Goal: Information Seeking & Learning: Learn about a topic

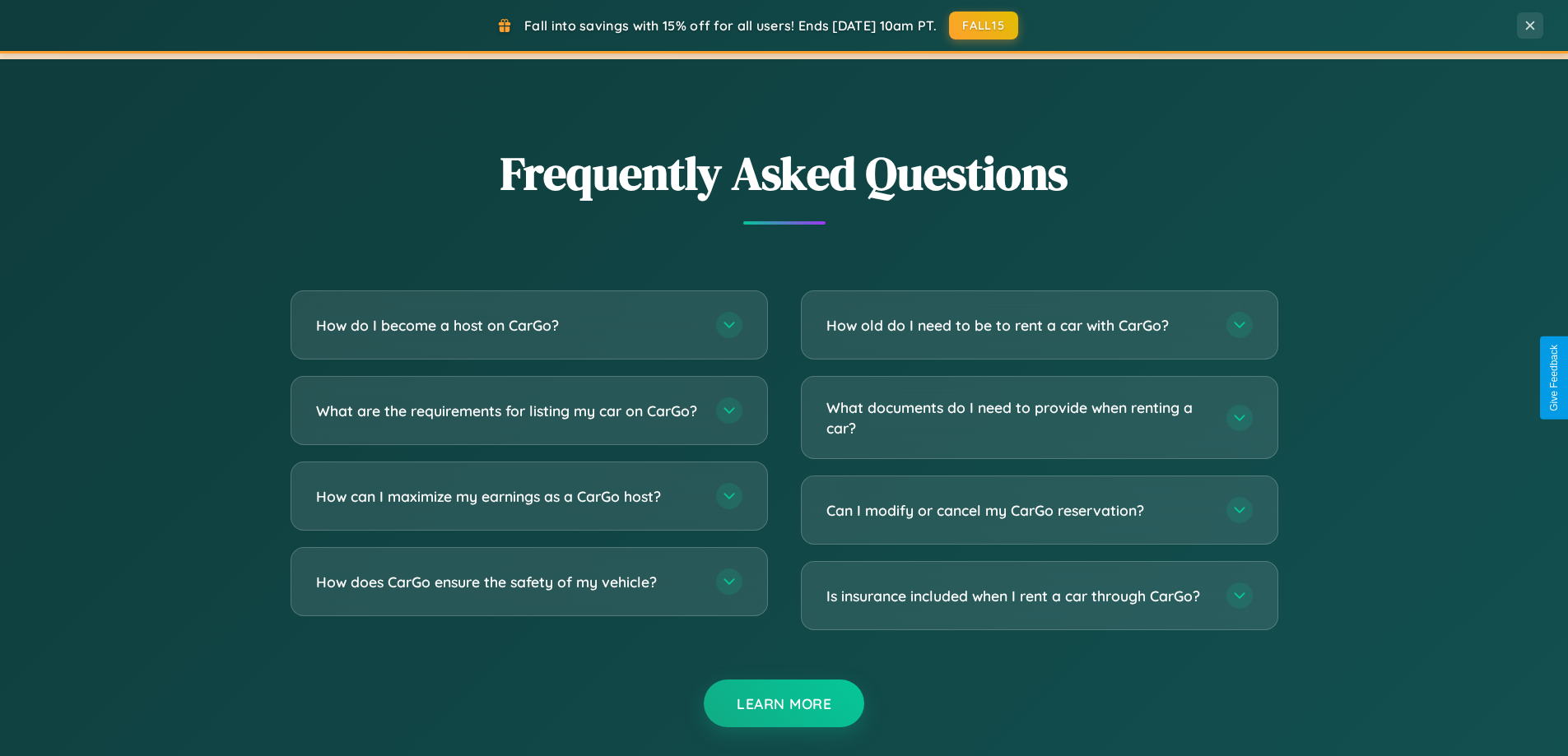
scroll to position [3167, 0]
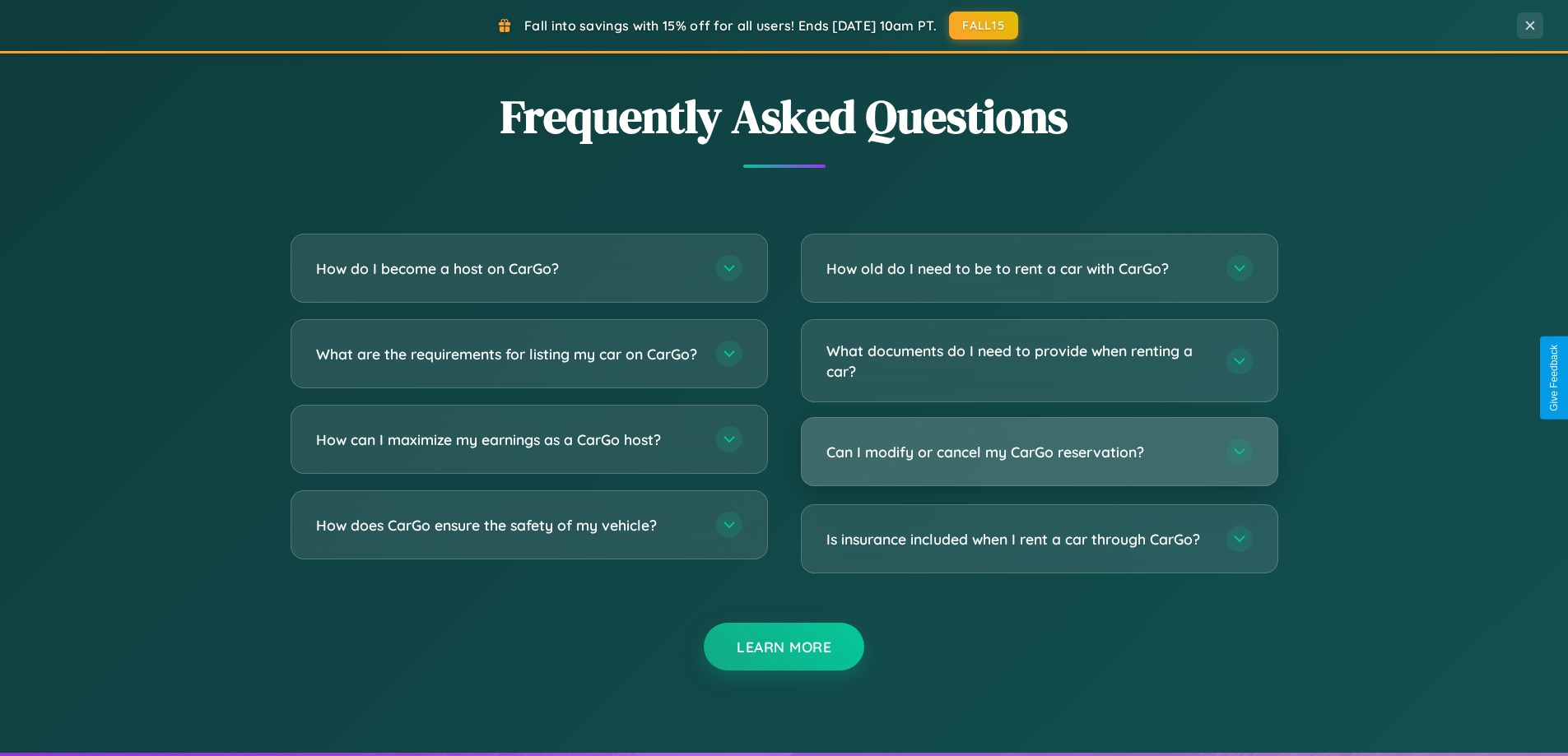
click at [1039, 453] on h3 "Can I modify or cancel my CarGo reservation?" at bounding box center [1018, 453] width 383 height 20
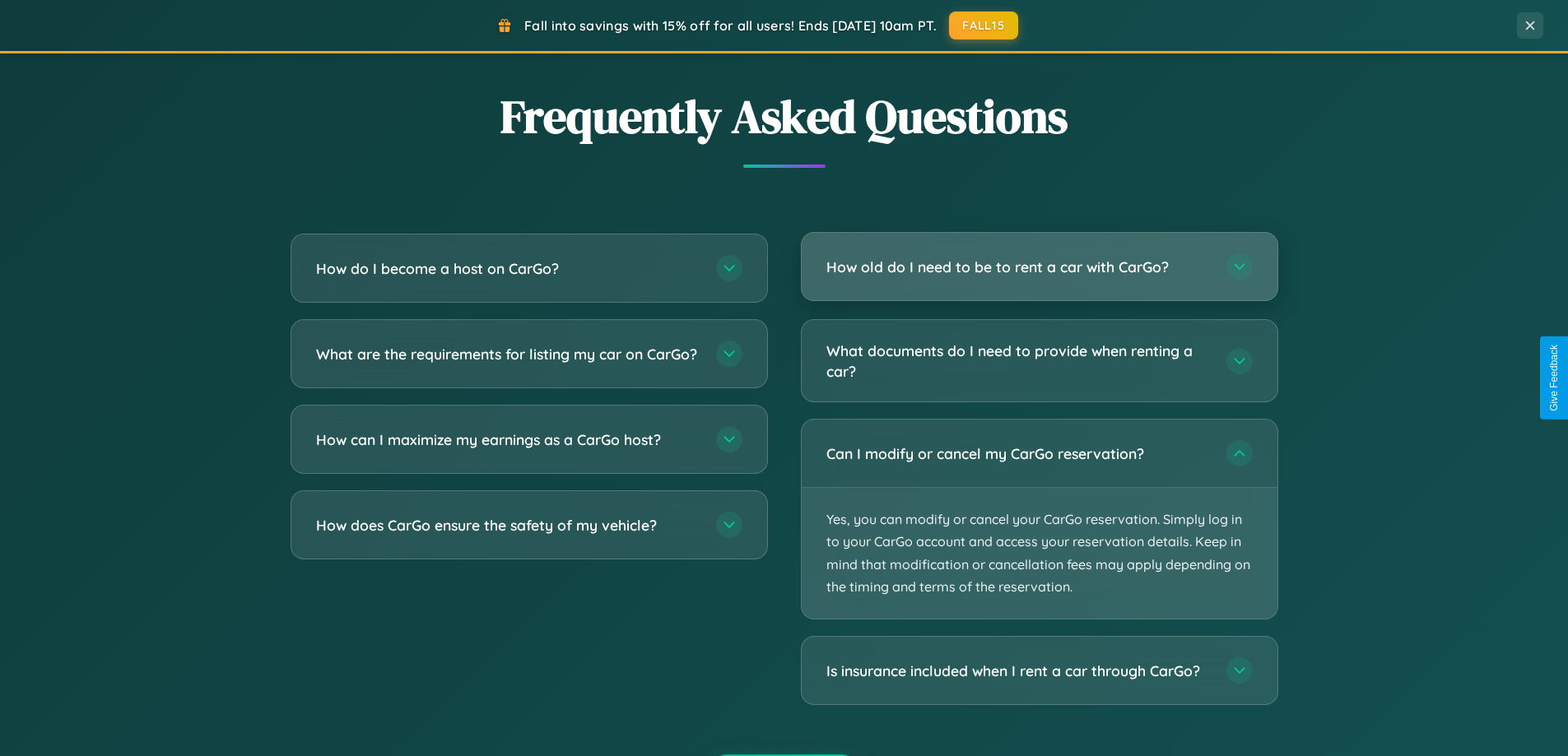
click at [1039, 267] on h3 "How old do I need to be to rent a car with CarGo?" at bounding box center [1018, 267] width 383 height 20
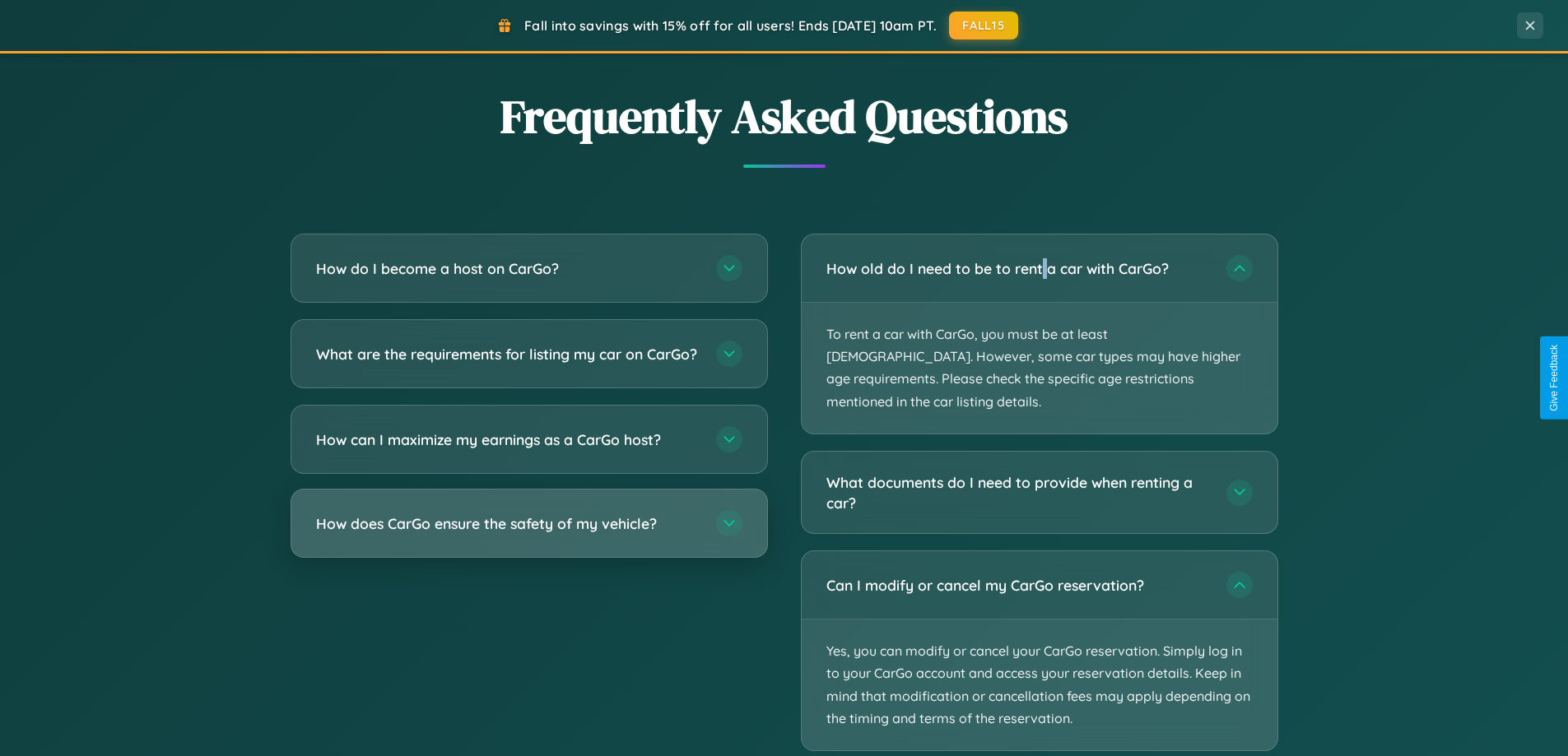
click at [528, 534] on h3 "How does CarGo ensure the safety of my vehicle?" at bounding box center [508, 524] width 383 height 20
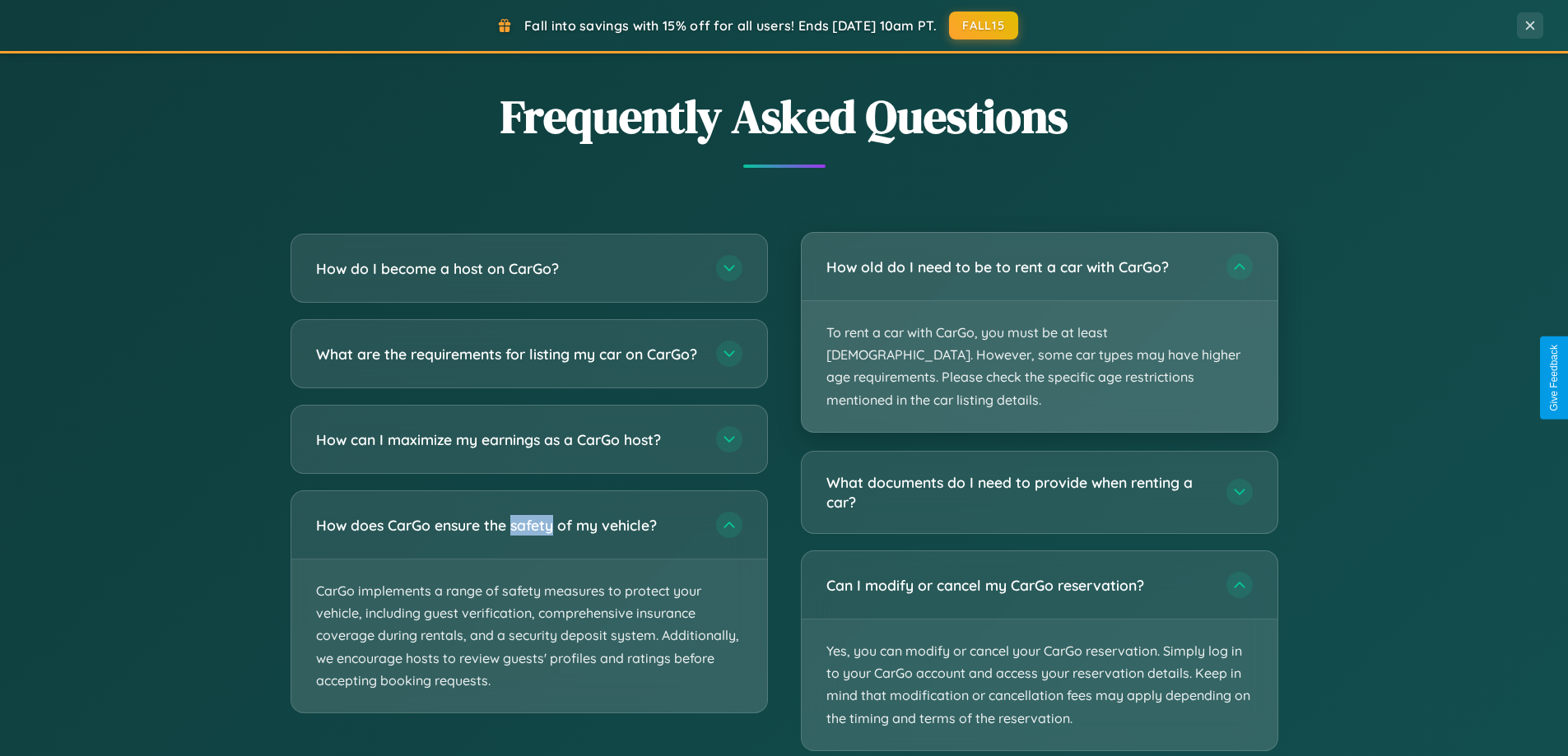
click at [1039, 323] on p "To rent a car with CarGo, you must be at least [DEMOGRAPHIC_DATA]. However, som…" at bounding box center [1040, 366] width 476 height 131
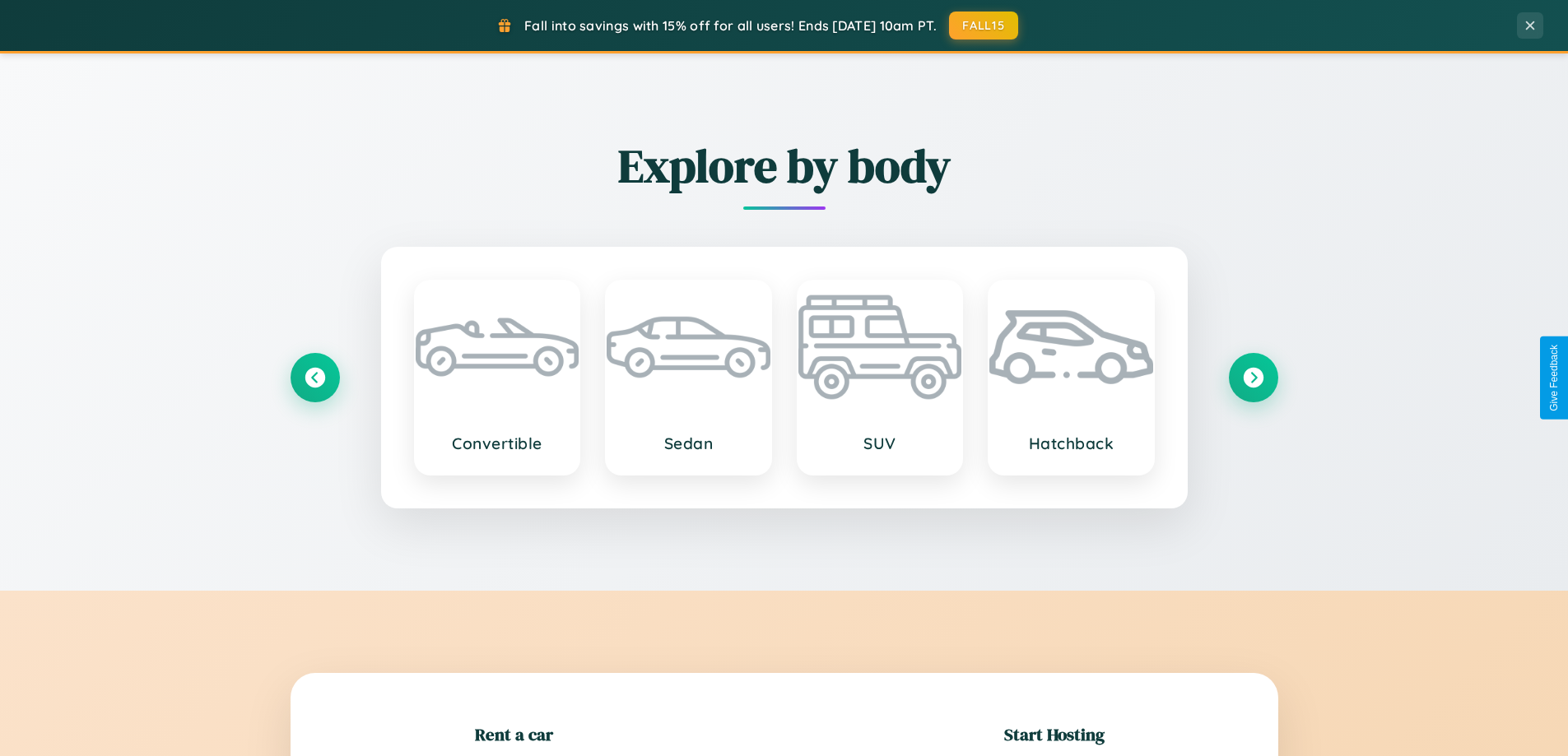
scroll to position [355, 0]
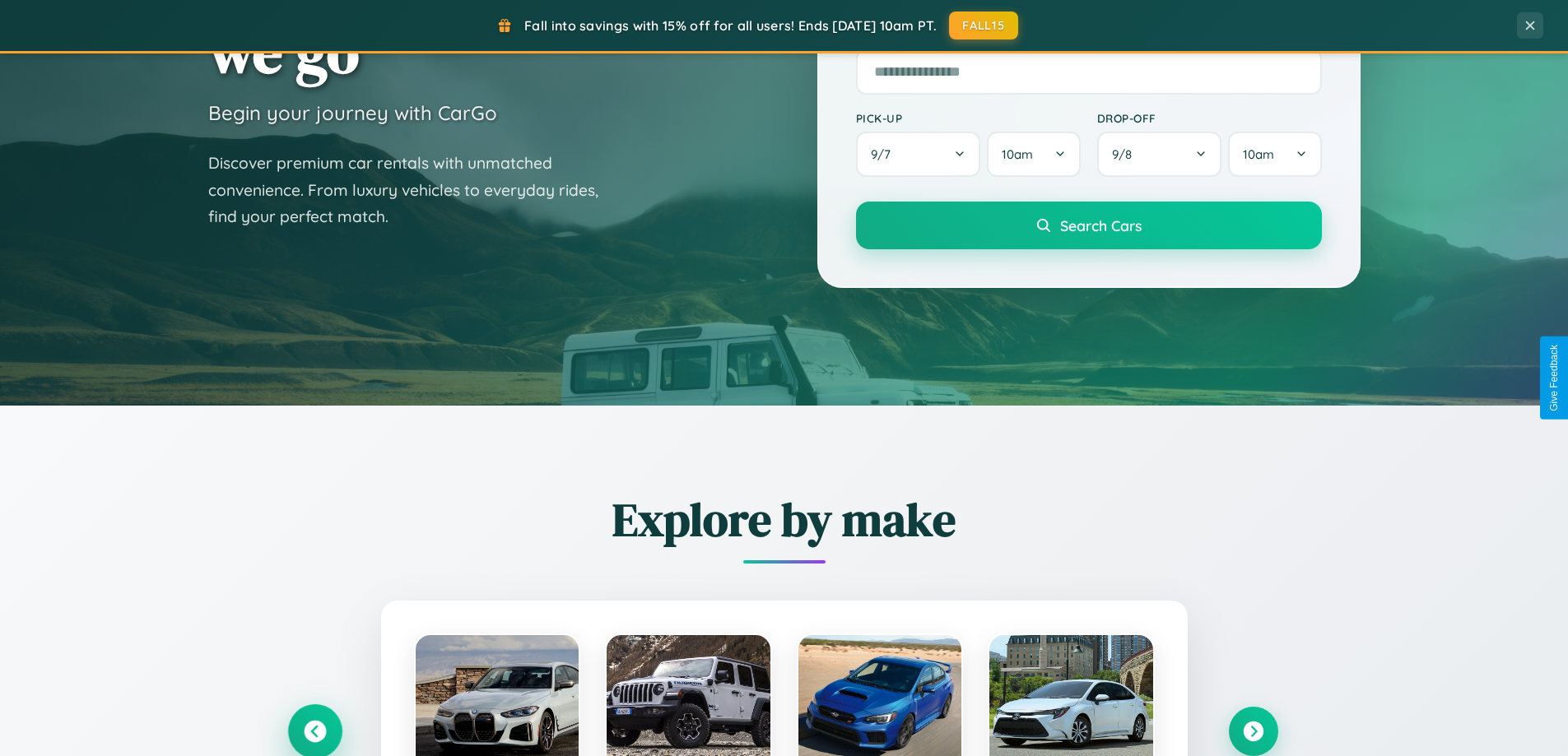
click at [314, 731] on icon at bounding box center [314, 732] width 22 height 22
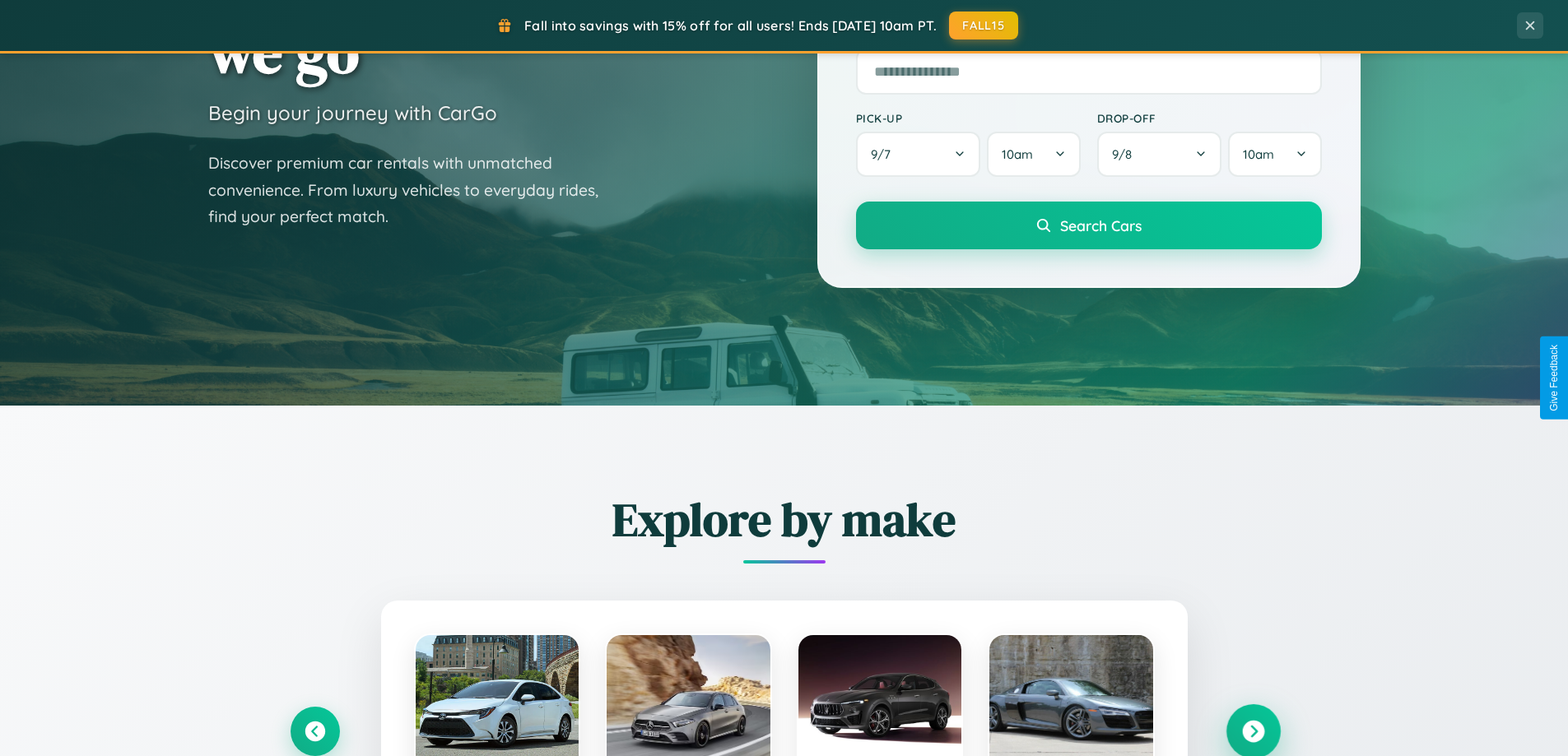
click at [1253, 731] on icon at bounding box center [1253, 732] width 22 height 22
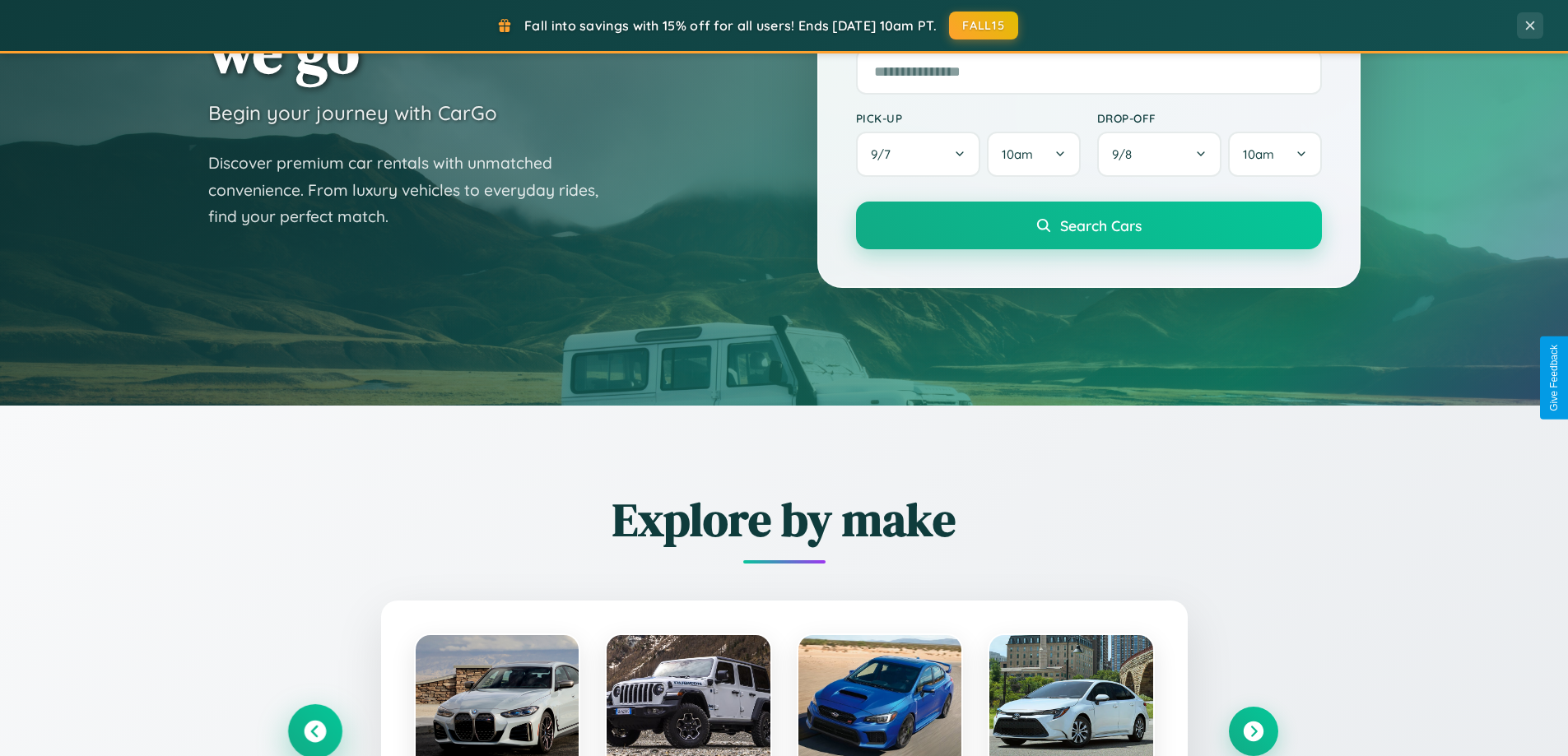
click at [314, 731] on icon at bounding box center [314, 732] width 22 height 22
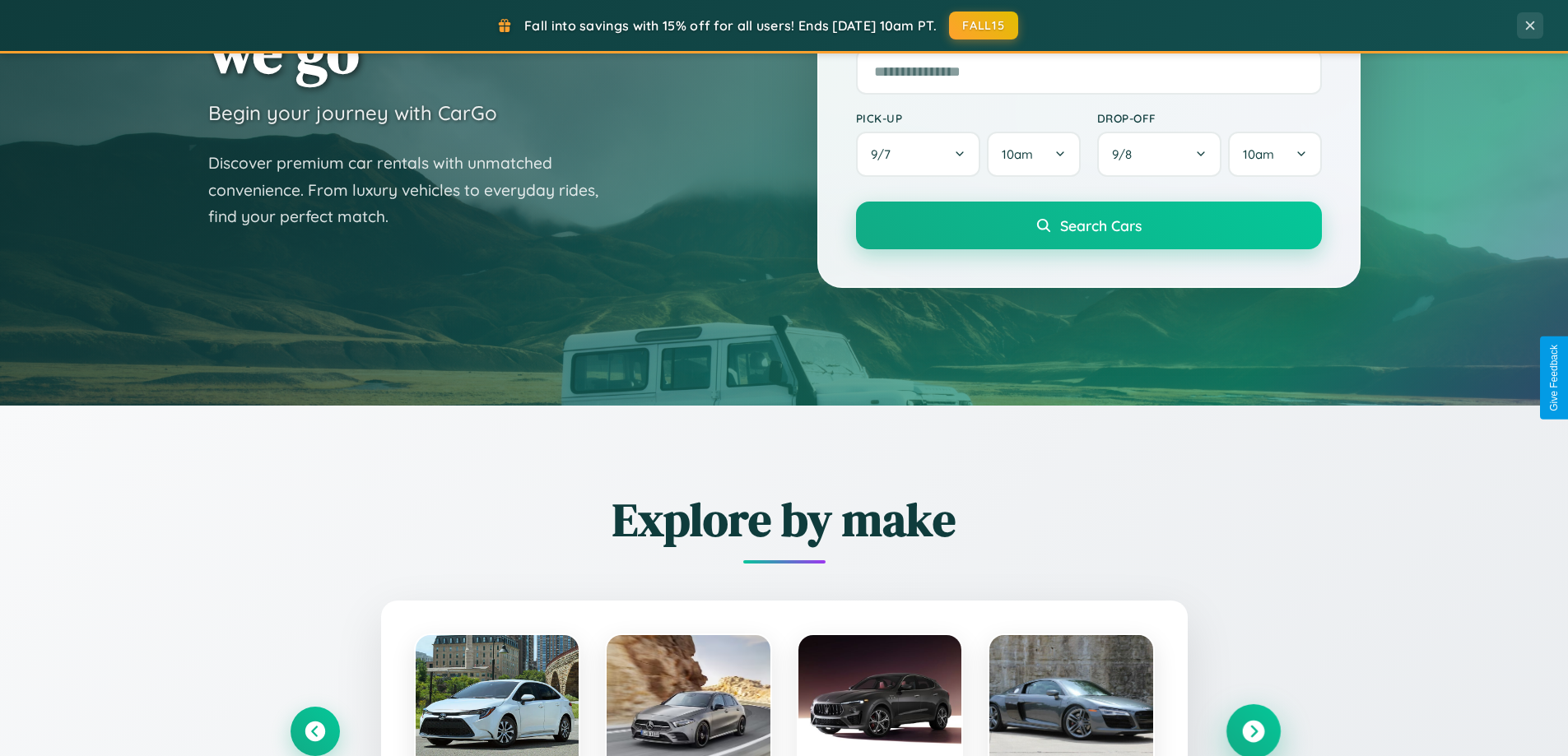
click at [1253, 731] on icon at bounding box center [1253, 732] width 22 height 22
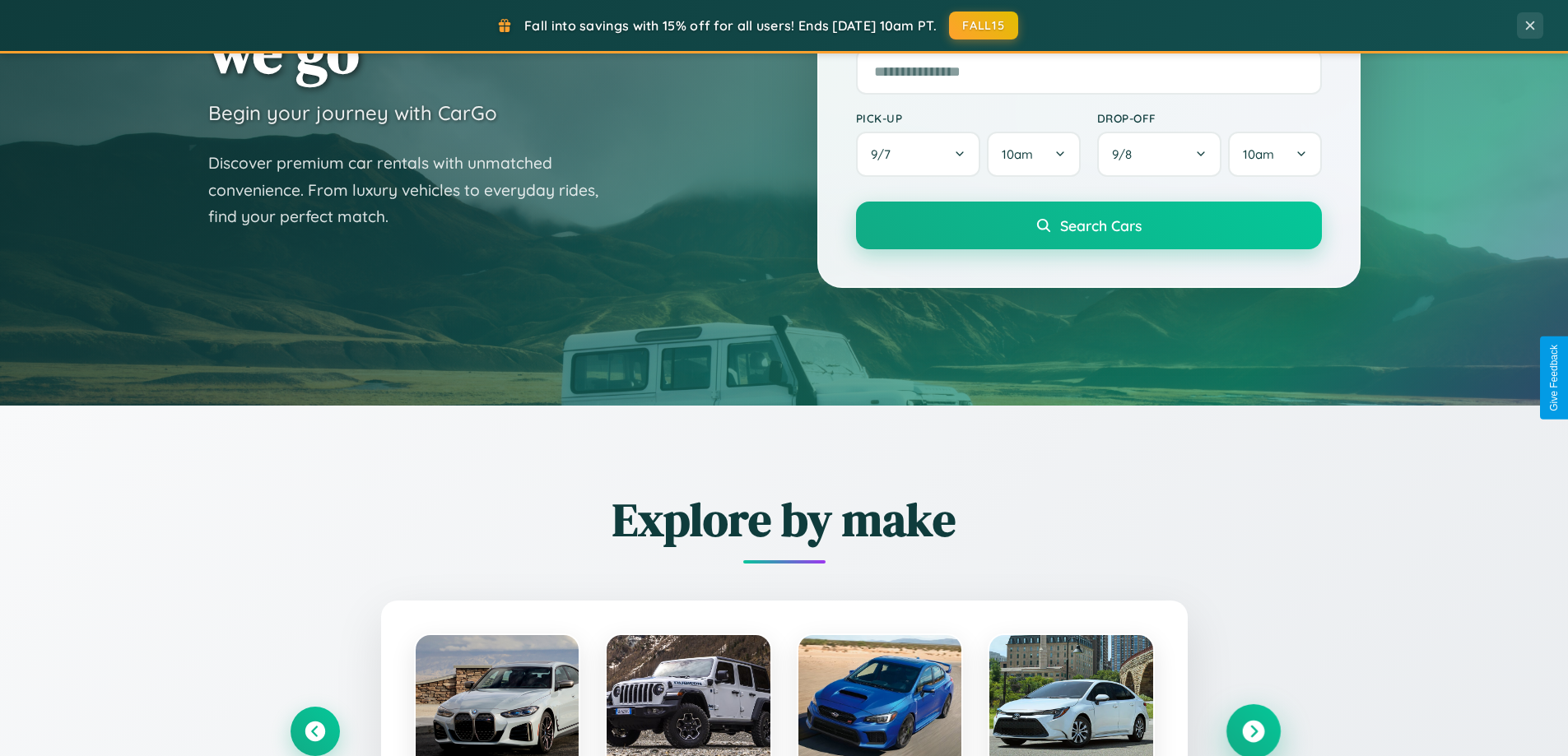
scroll to position [1133, 0]
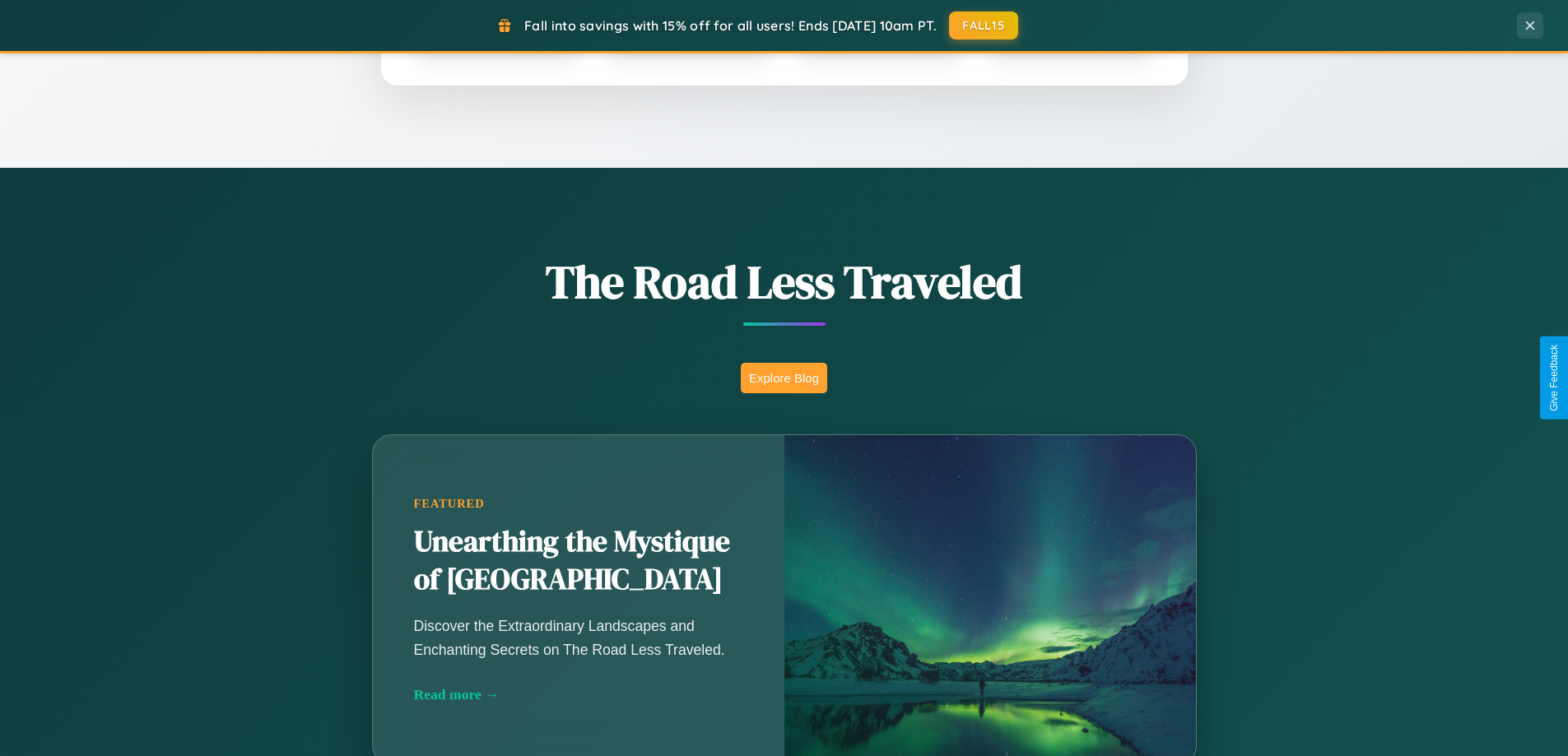
click at [783, 378] on button "Explore Blog" at bounding box center [783, 378] width 86 height 31
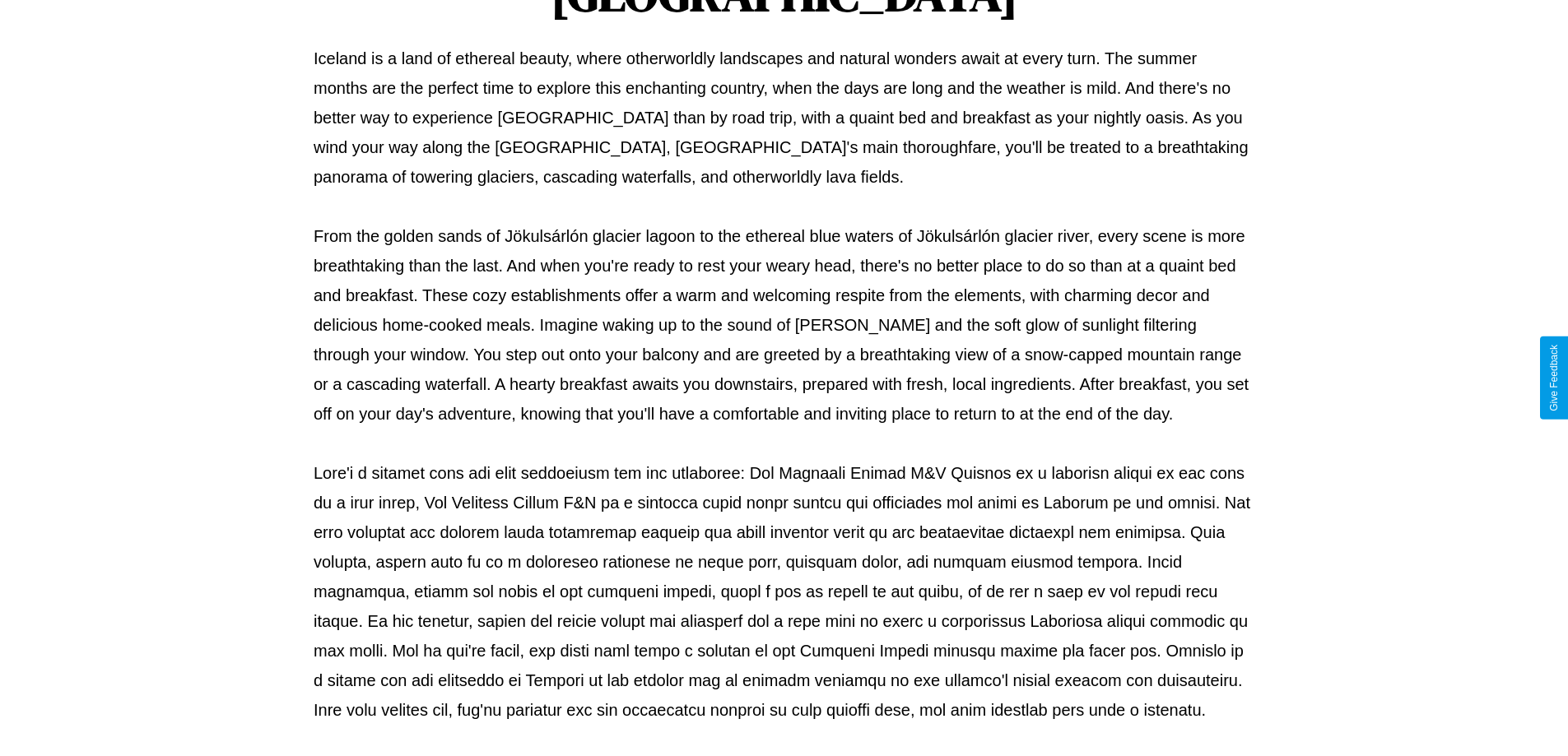
scroll to position [533, 0]
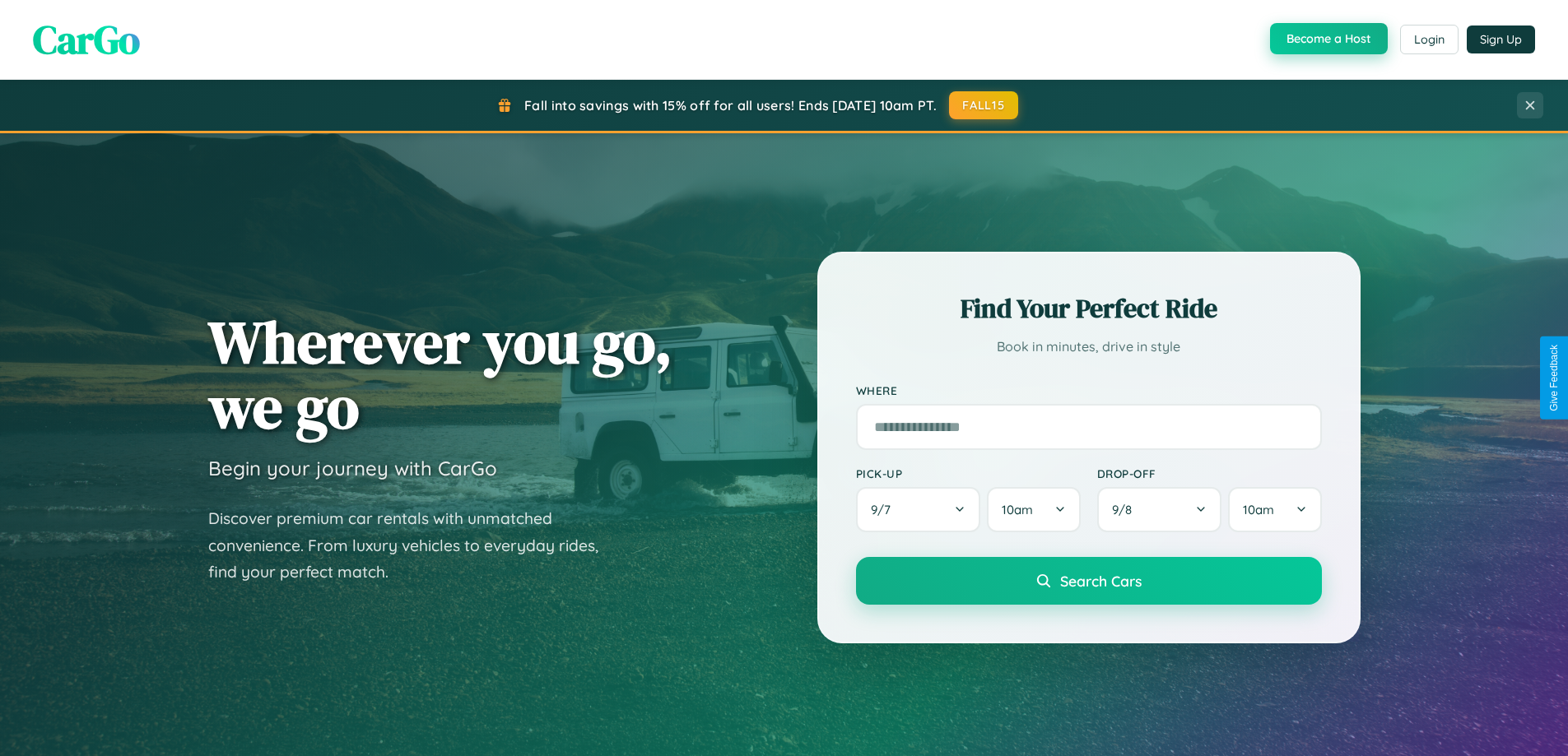
click at [1327, 39] on button "Become a Host" at bounding box center [1329, 38] width 118 height 32
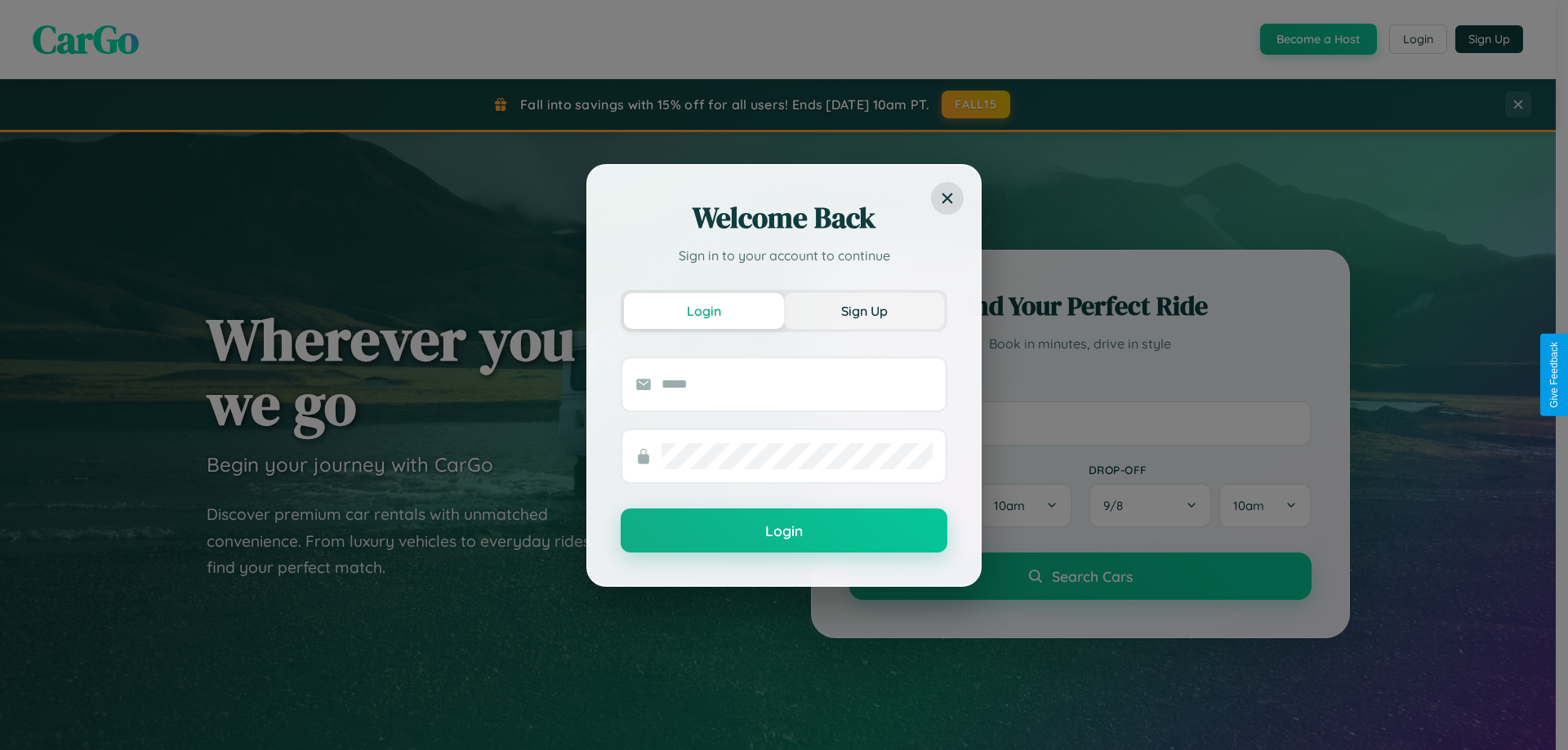
click at [864, 310] on button "Sign Up" at bounding box center [863, 311] width 160 height 36
